Goal: Information Seeking & Learning: Understand process/instructions

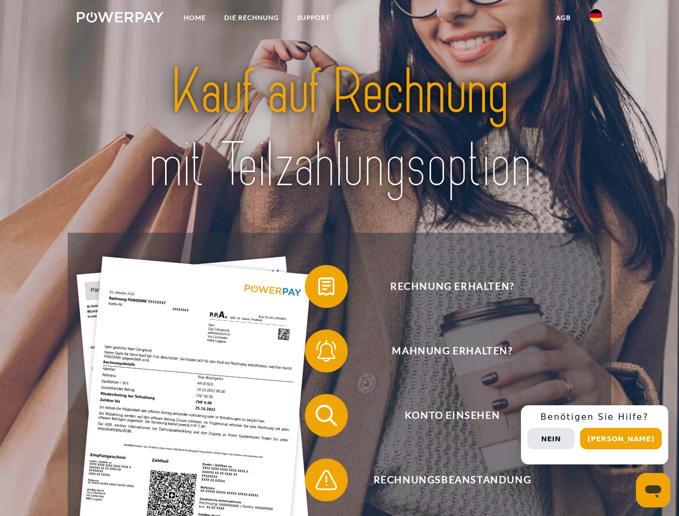
click at [120, 19] on img at bounding box center [120, 17] width 86 height 11
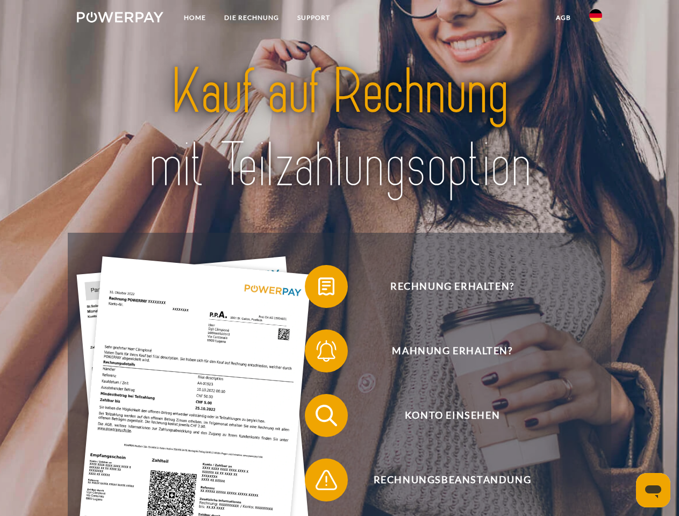
click at [595, 19] on img at bounding box center [595, 15] width 13 height 13
click at [563, 18] on link "agb" at bounding box center [562, 17] width 33 height 19
click at [318, 289] on span at bounding box center [310, 286] width 54 height 54
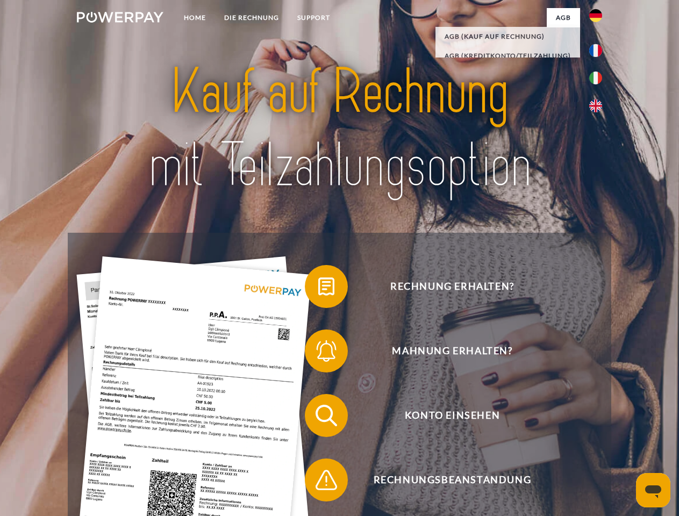
click at [318, 353] on span at bounding box center [310, 351] width 54 height 54
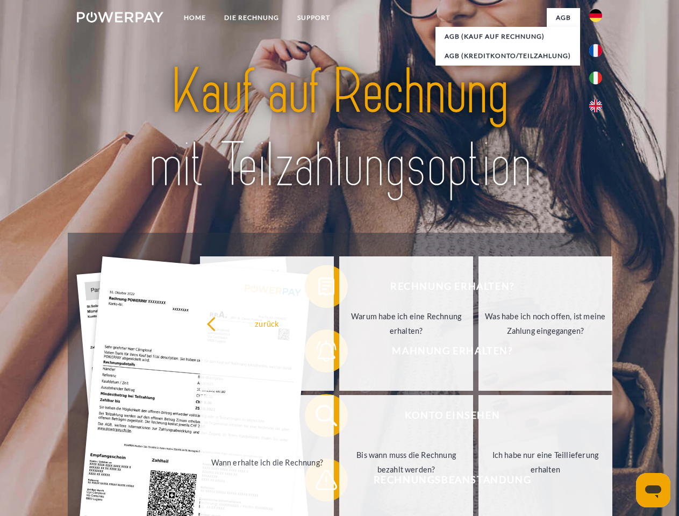
click at [339, 417] on link "Bis wann muss die Rechnung bezahlt werden?" at bounding box center [406, 462] width 134 height 134
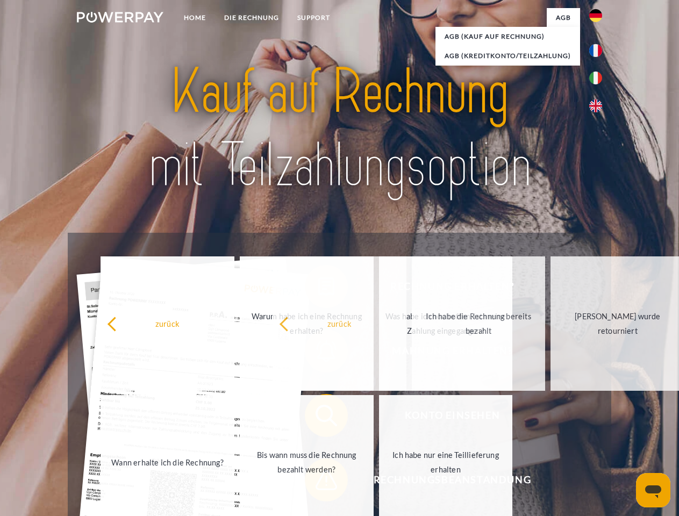
click at [318, 482] on span at bounding box center [310, 480] width 54 height 54
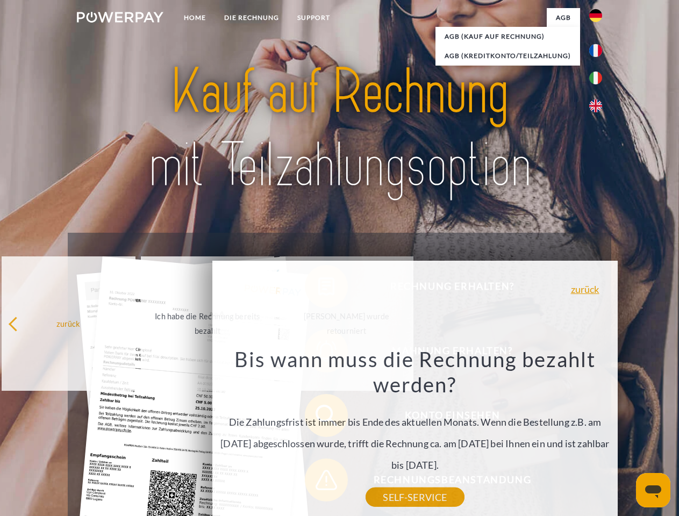
click at [598, 435] on div "Rechnung erhalten? Mahnung erhalten? Konto einsehen" at bounding box center [339, 448] width 543 height 430
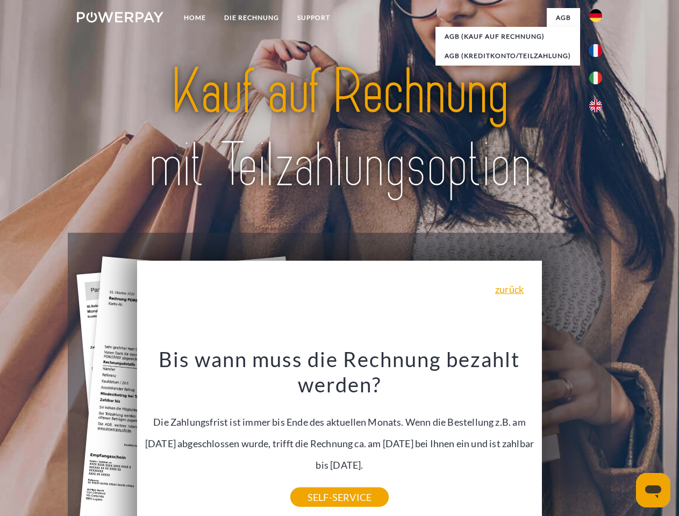
click at [572, 437] on span "Konto einsehen" at bounding box center [451, 415] width 263 height 43
click at [624, 438] on header "Home DIE RECHNUNG SUPPORT" at bounding box center [339, 371] width 679 height 742
